Goal: Information Seeking & Learning: Learn about a topic

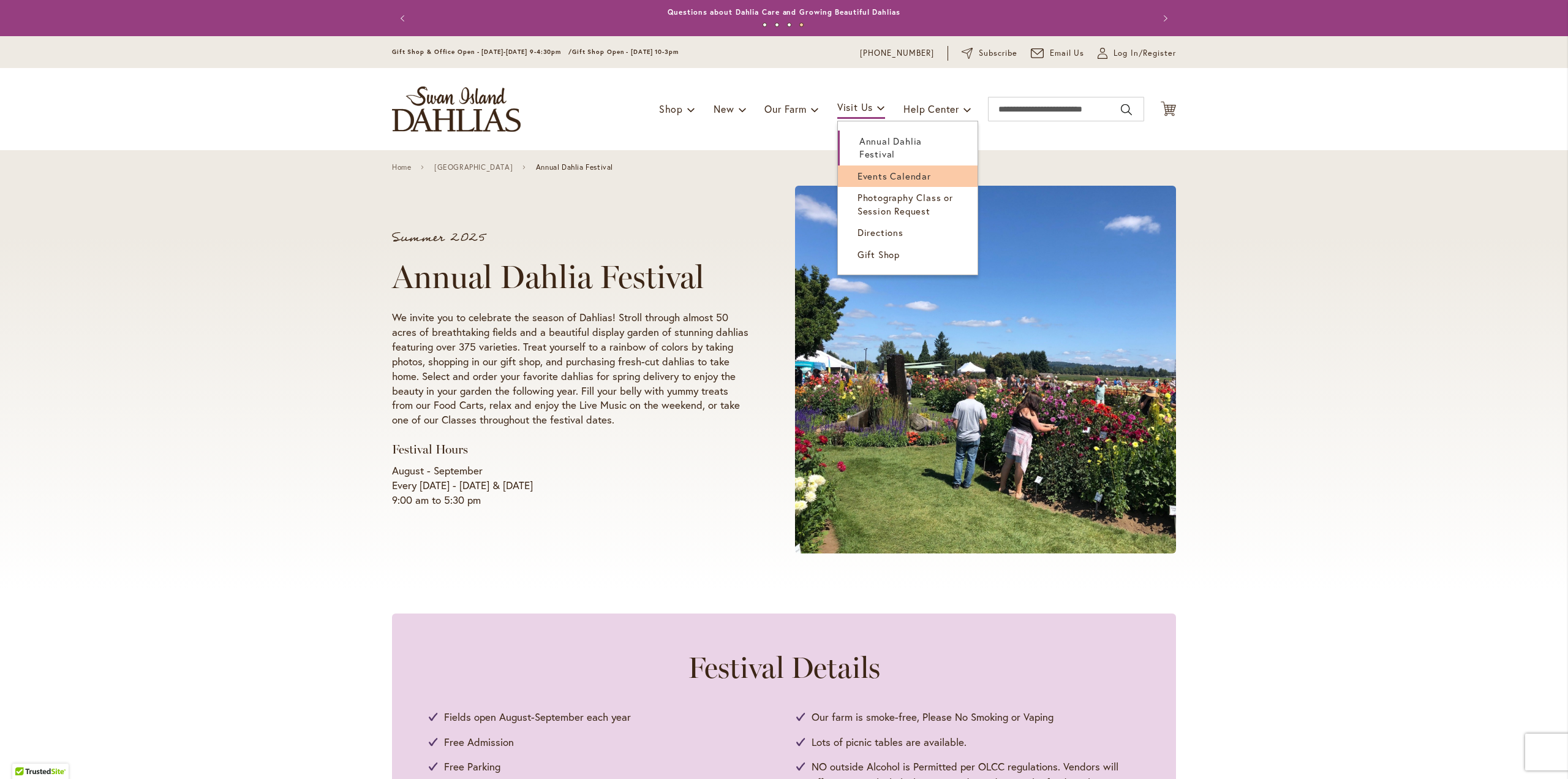
click at [865, 177] on span "Events Calendar" at bounding box center [894, 176] width 73 height 12
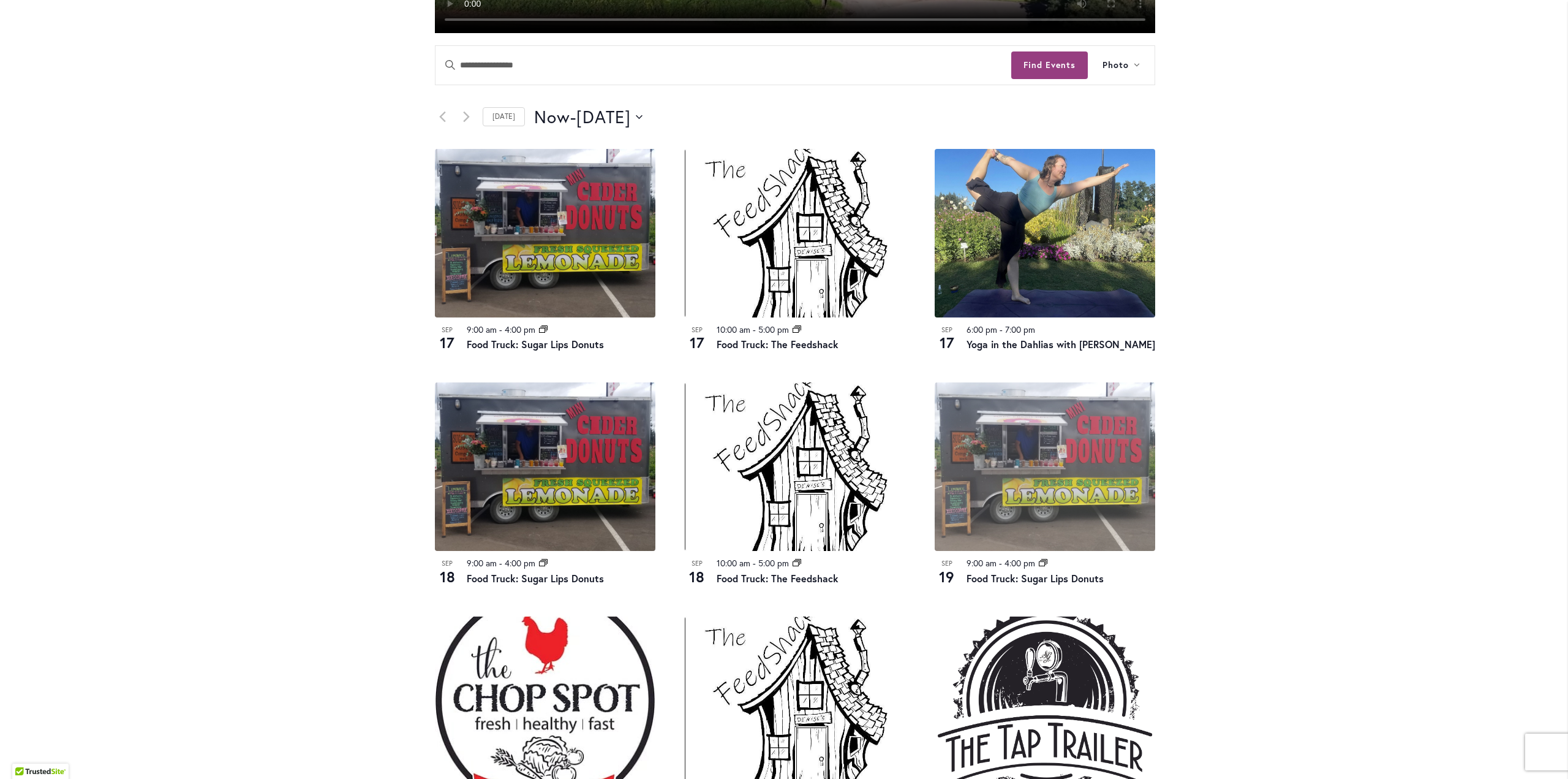
scroll to position [552, 0]
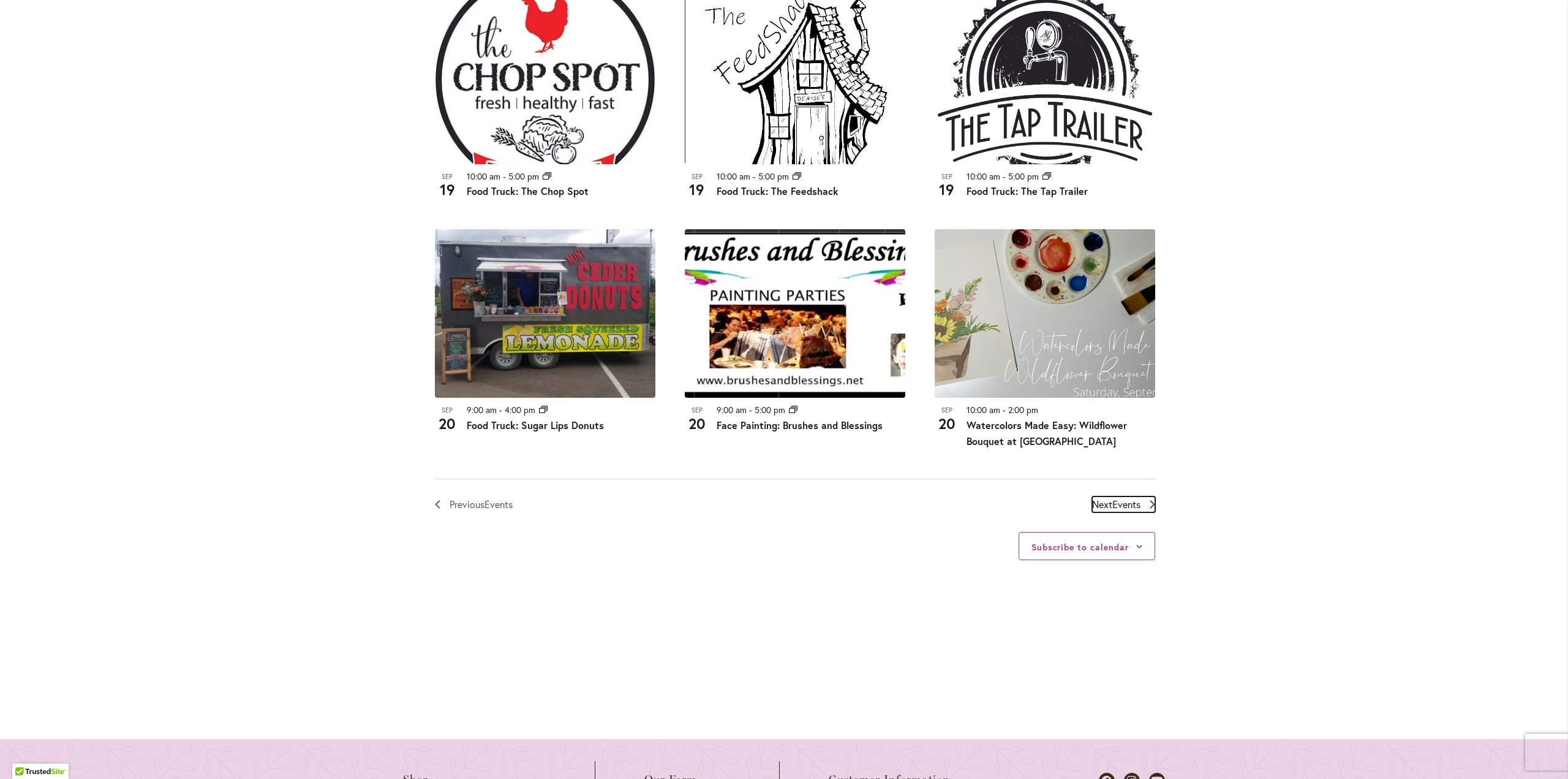
click at [1106, 503] on span "Next Events" at bounding box center [1116, 504] width 48 height 16
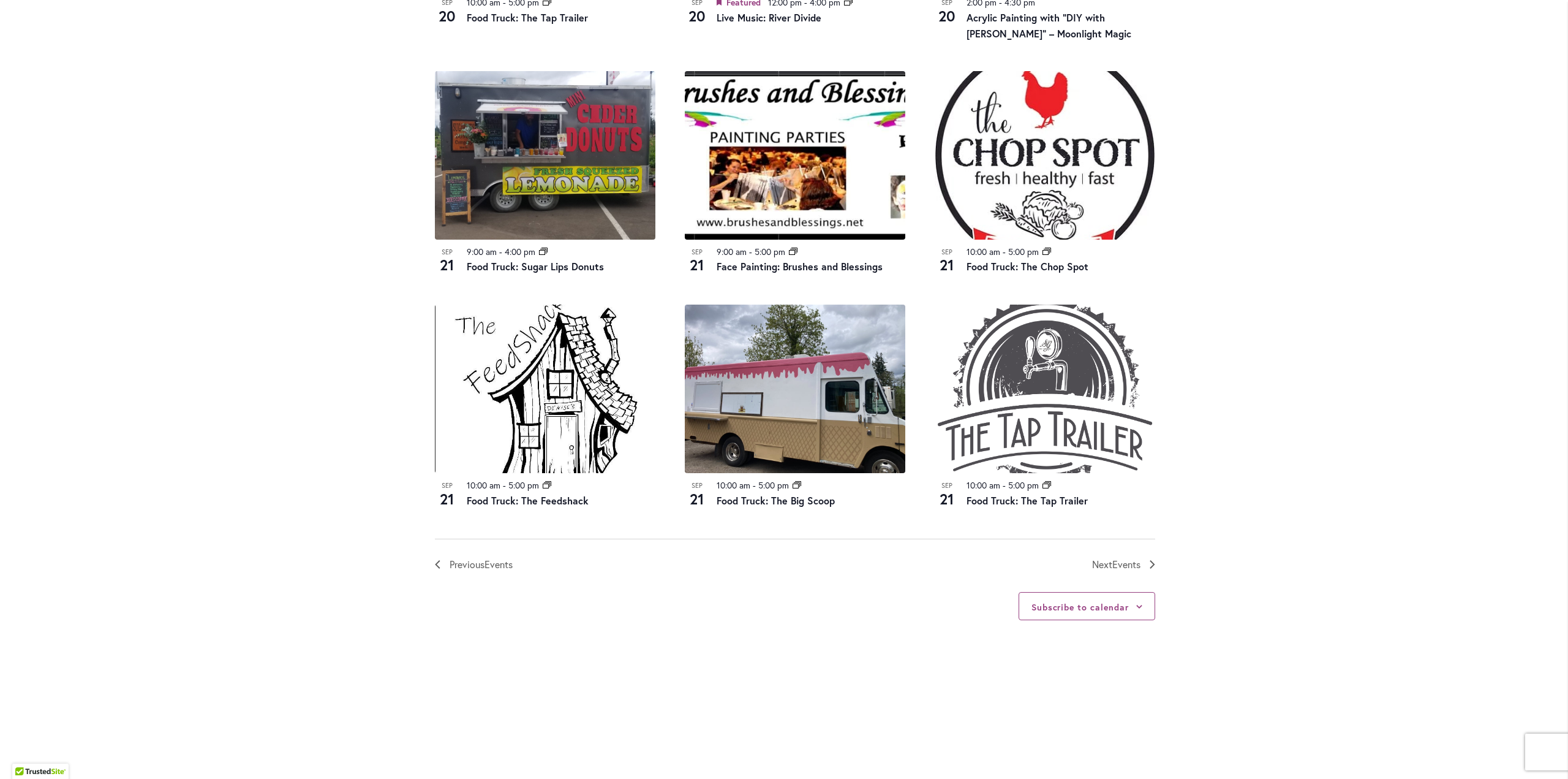
scroll to position [1278, 0]
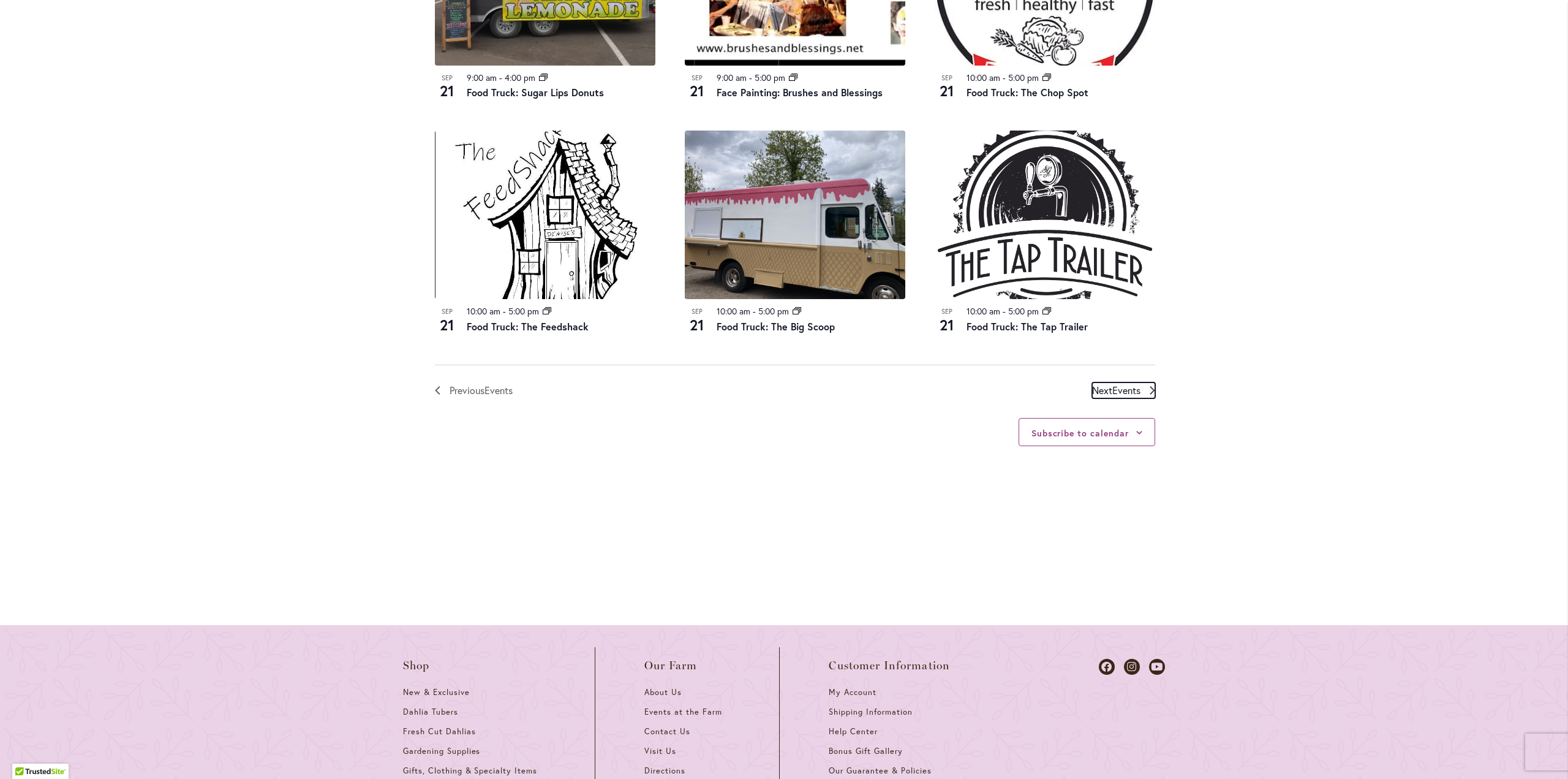
click at [1126, 394] on span "Events" at bounding box center [1126, 390] width 28 height 13
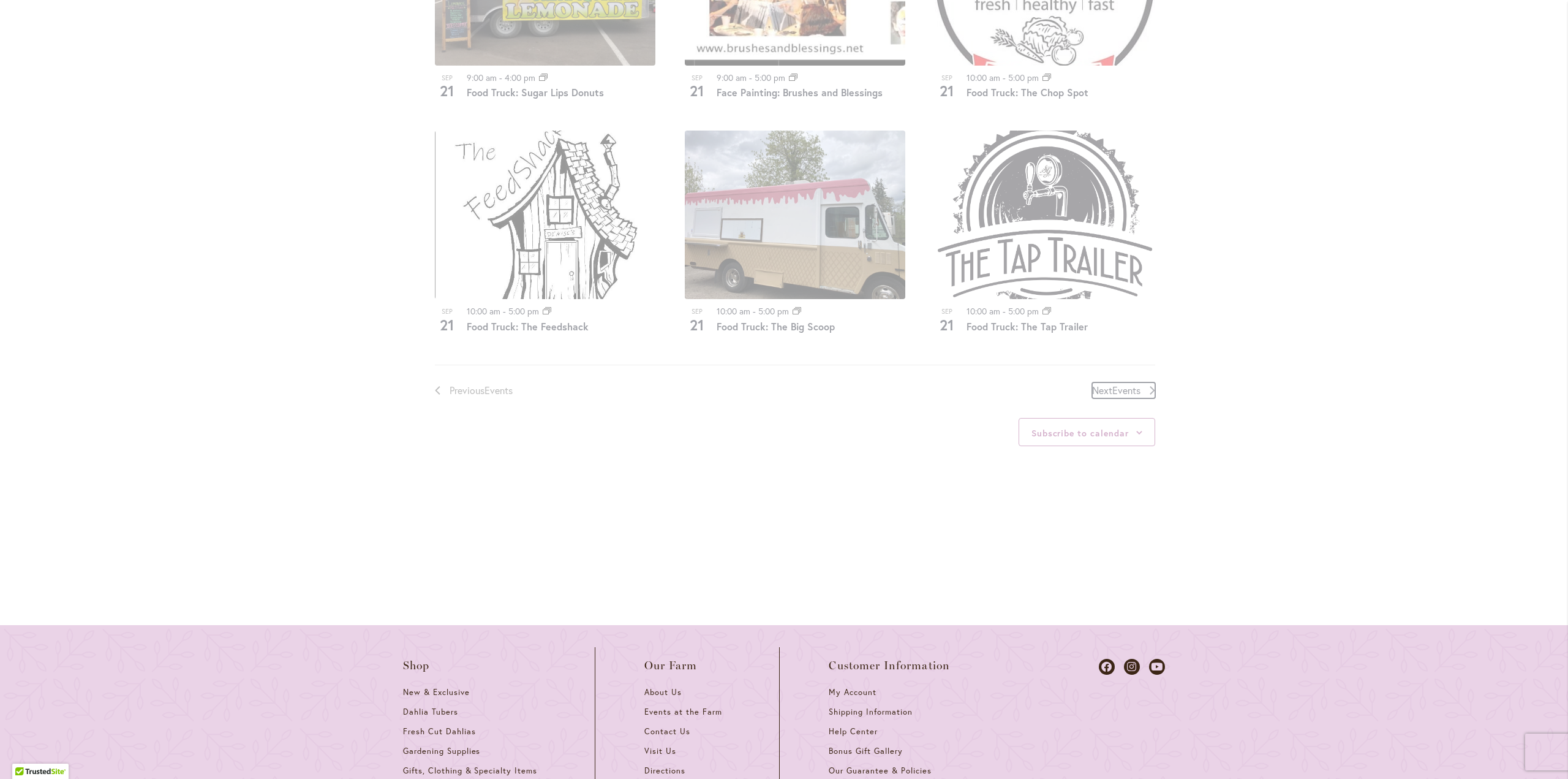
scroll to position [604, 0]
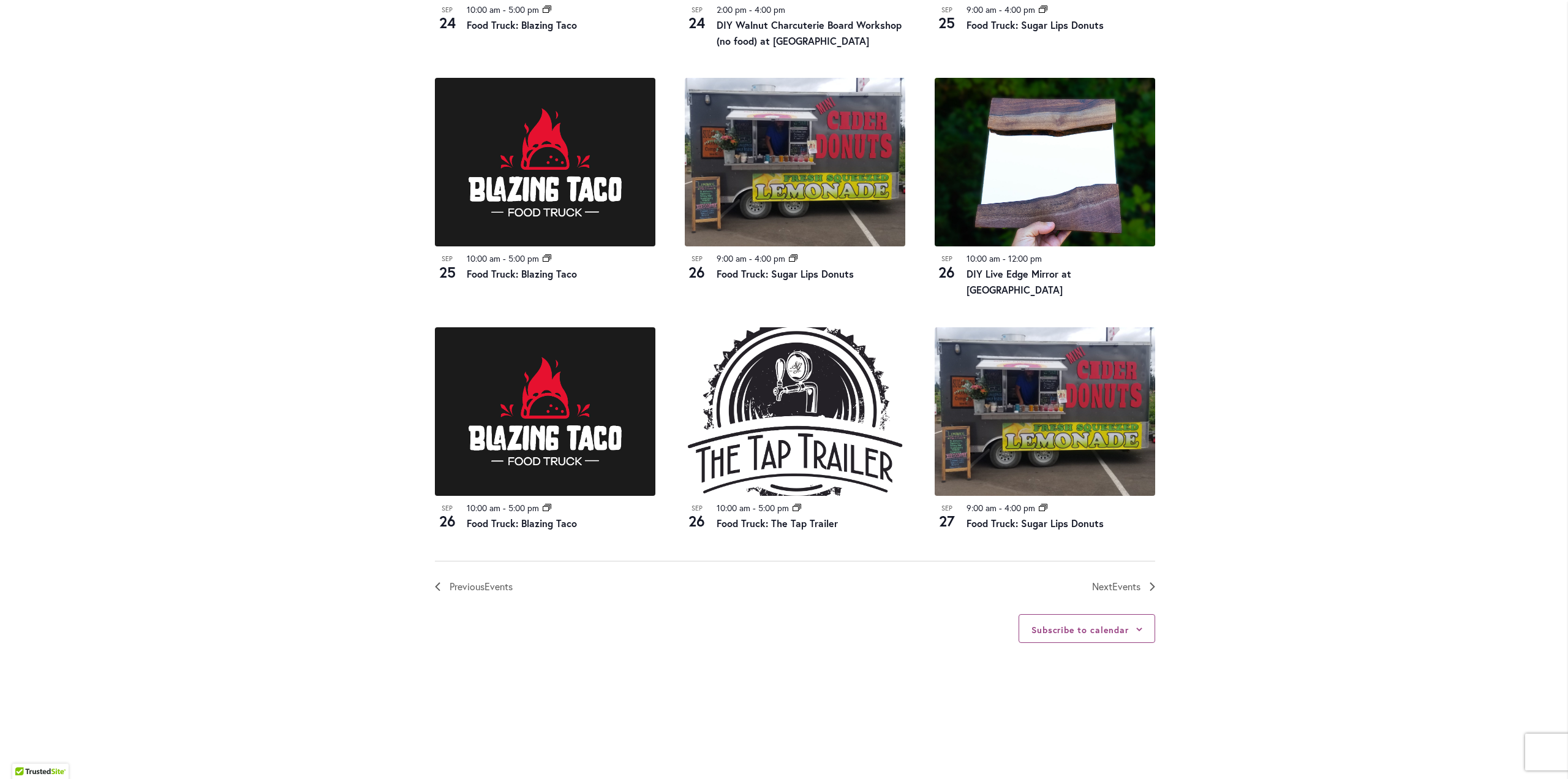
scroll to position [1155, 0]
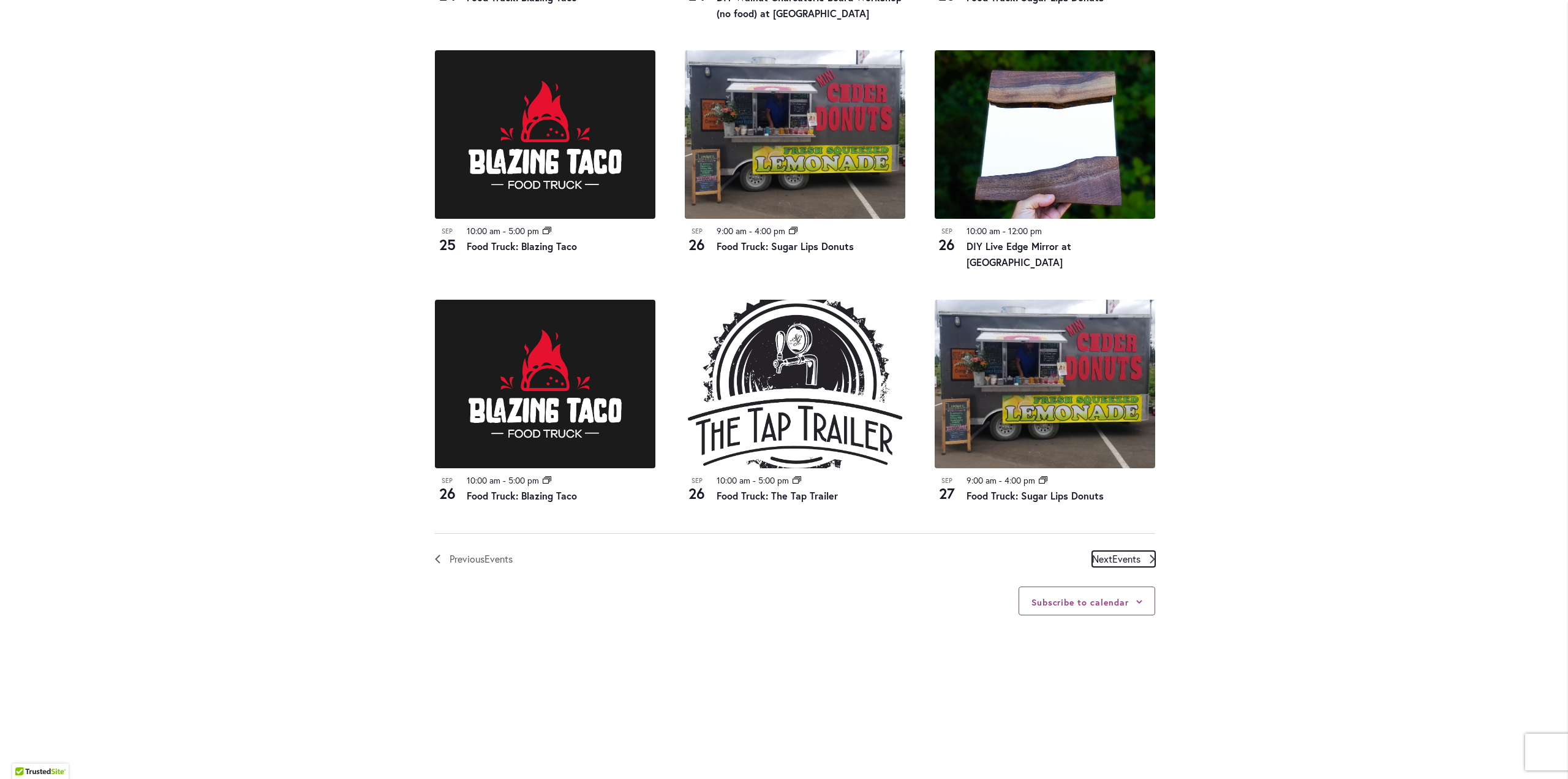
click at [1119, 552] on span "Events" at bounding box center [1126, 559] width 28 height 13
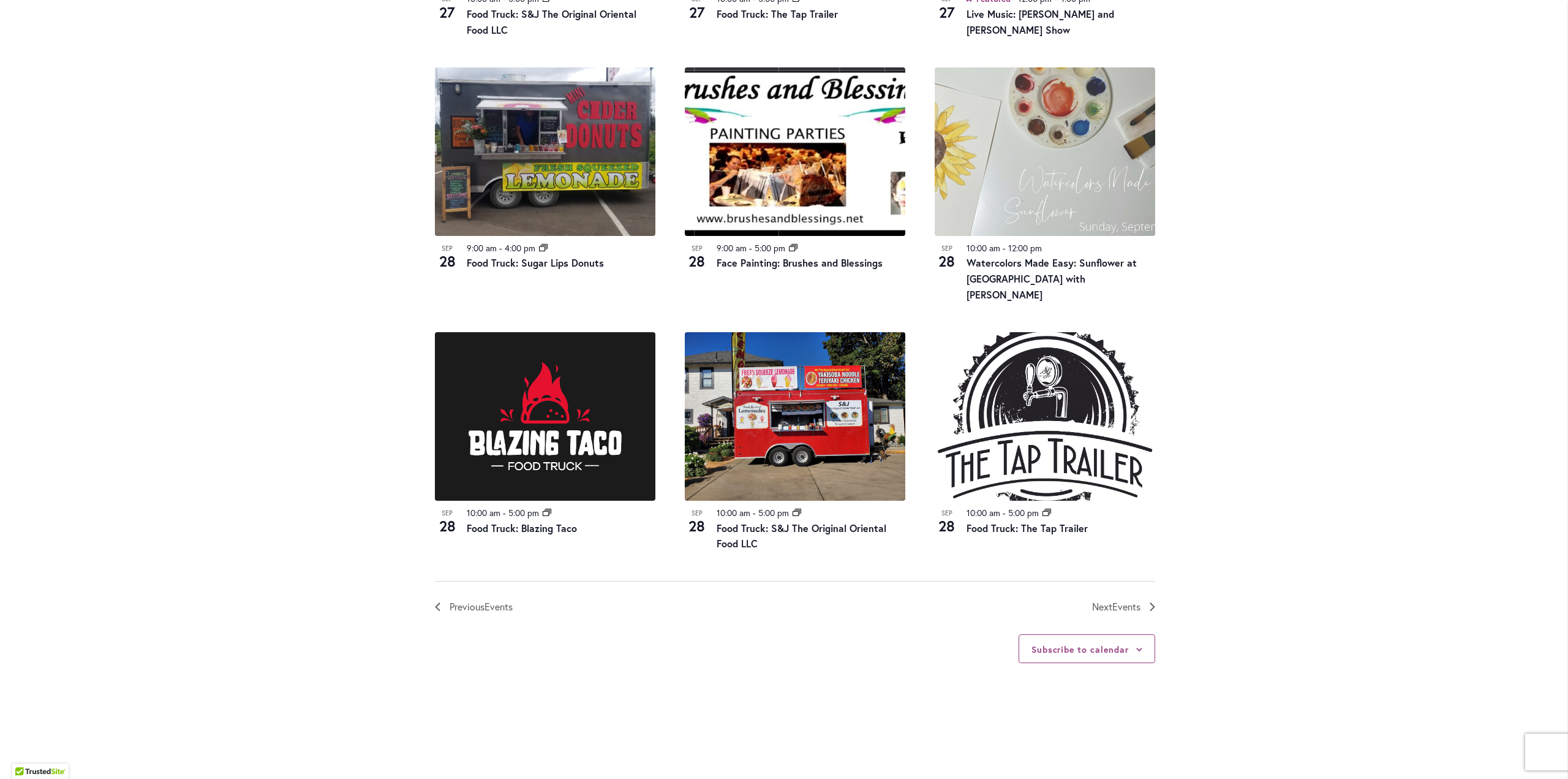
scroll to position [1155, 0]
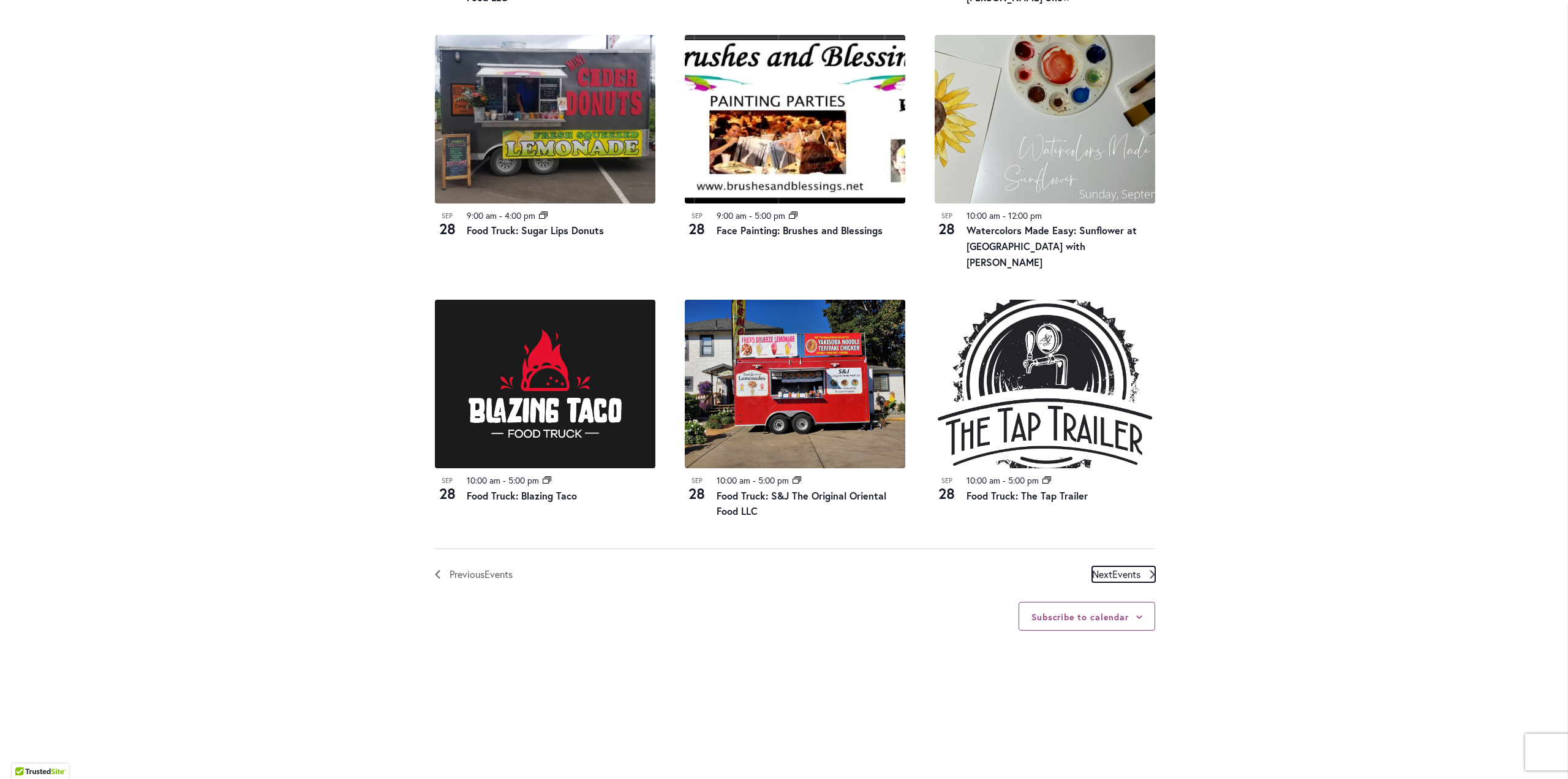
click at [1092, 566] on span "Next Events" at bounding box center [1116, 574] width 48 height 16
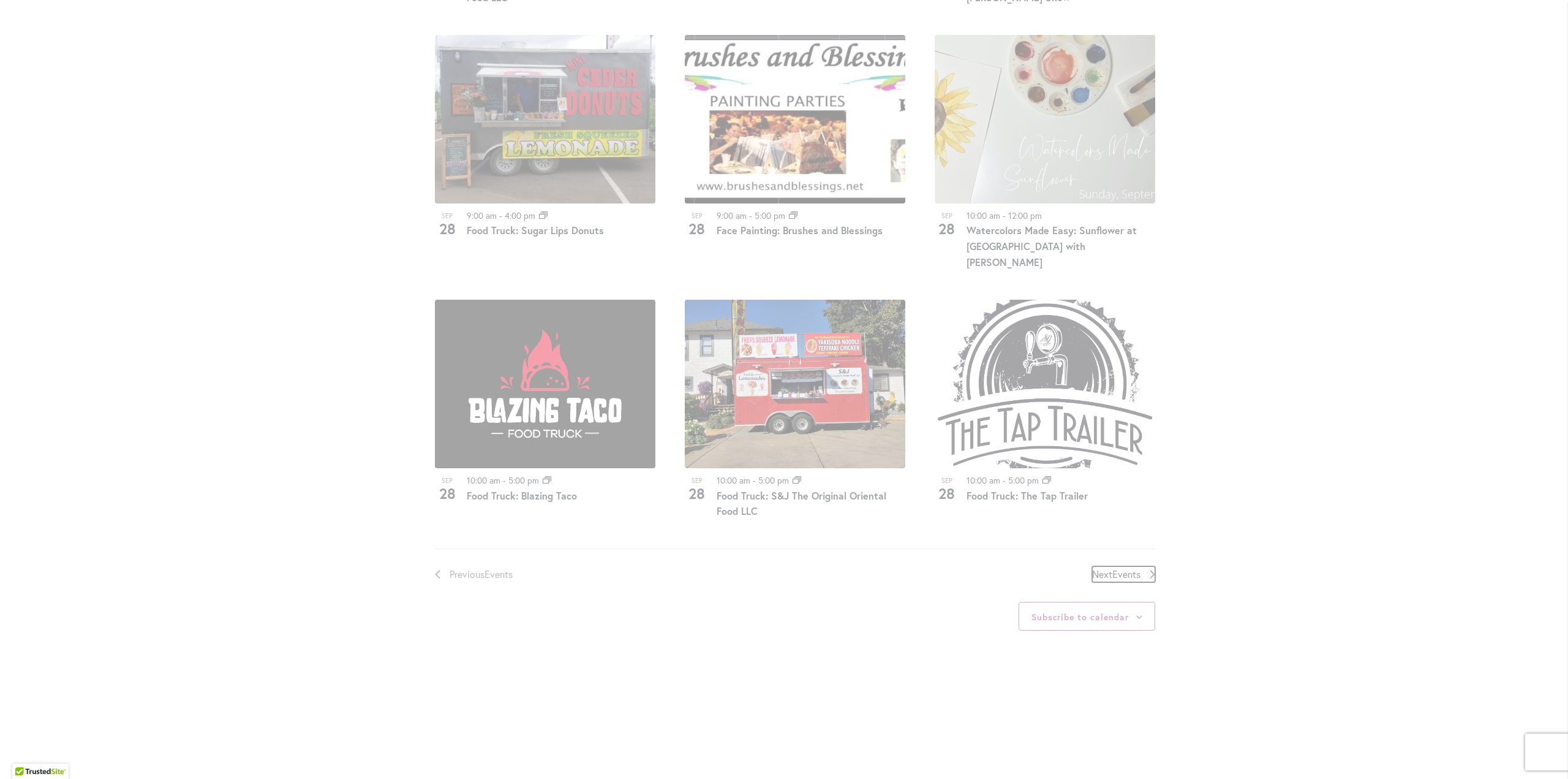
scroll to position [604, 0]
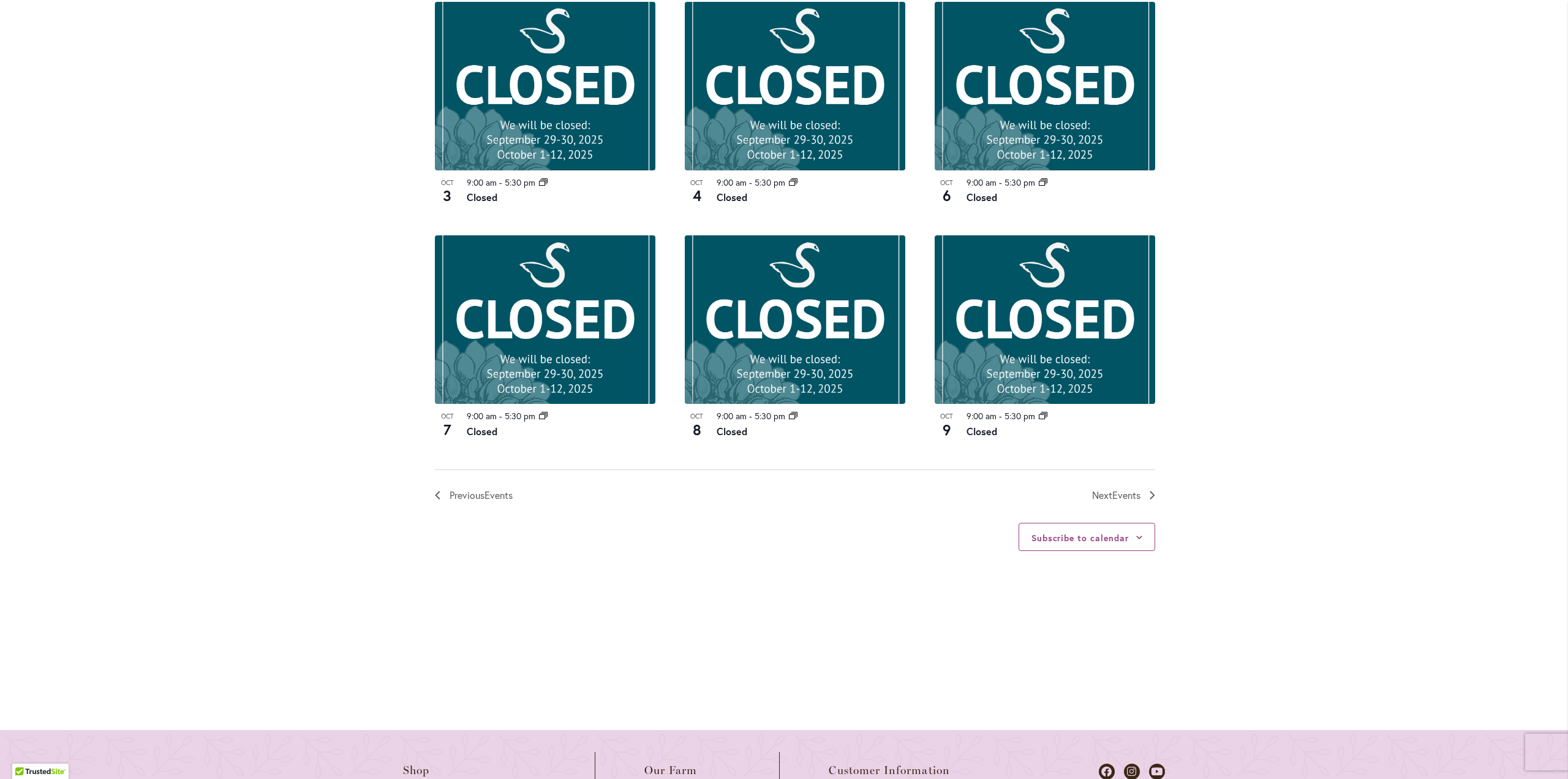
scroll to position [867, 0]
